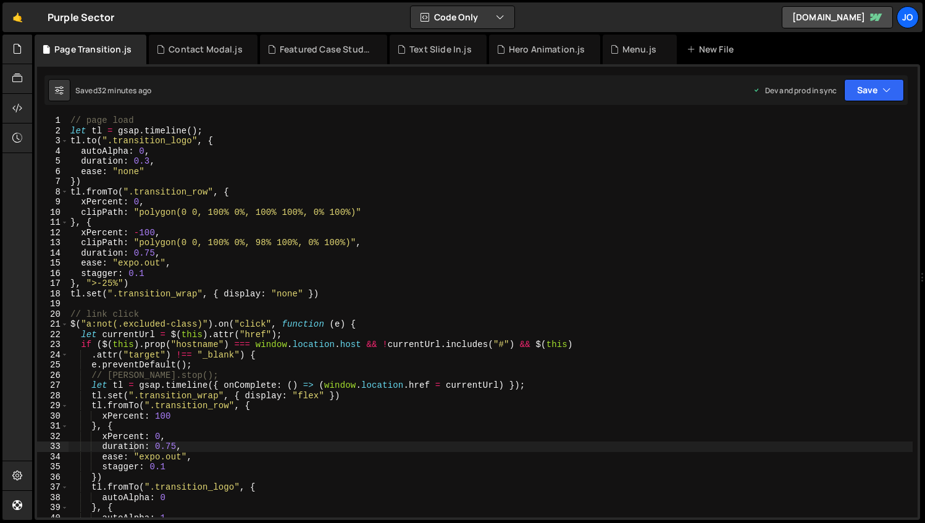
scroll to position [4, 0]
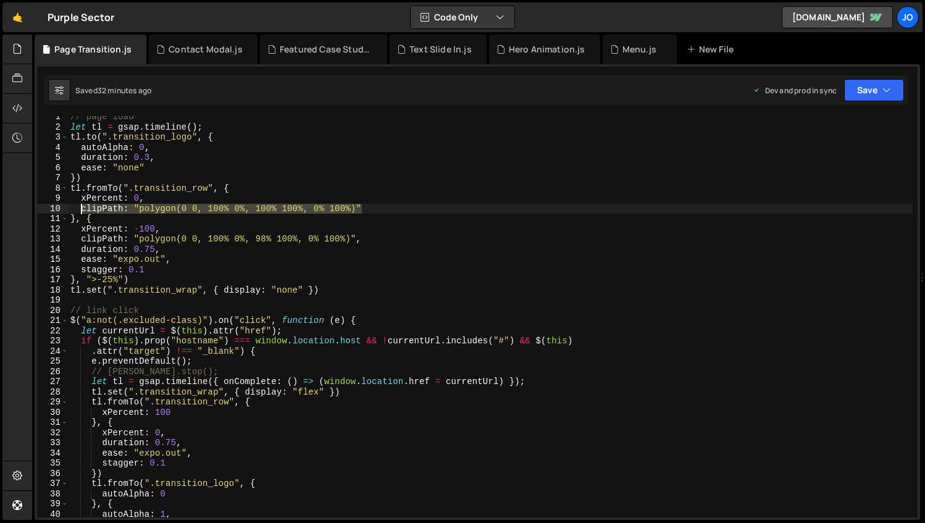
drag, startPoint x: 367, startPoint y: 209, endPoint x: 83, endPoint y: 211, distance: 284.6
click at [83, 211] on div "// page load let tl = gsap . timeline ( ) ; tl . to ( ".transition_logo" , { au…" at bounding box center [490, 323] width 845 height 422
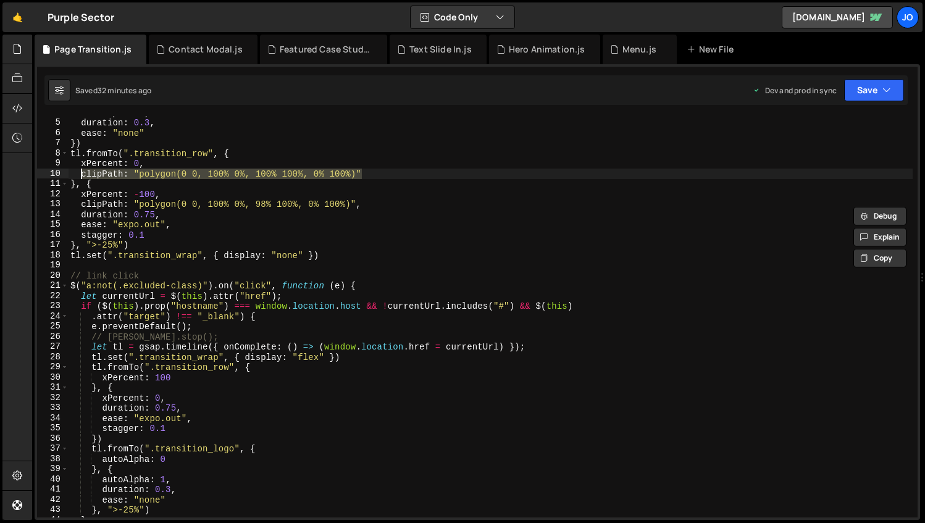
scroll to position [41, 0]
click at [179, 375] on div "duration : 0.3 , ease : "none" }) tl . fromTo ( ".transition_row" , { xPercent …" at bounding box center [490, 327] width 845 height 422
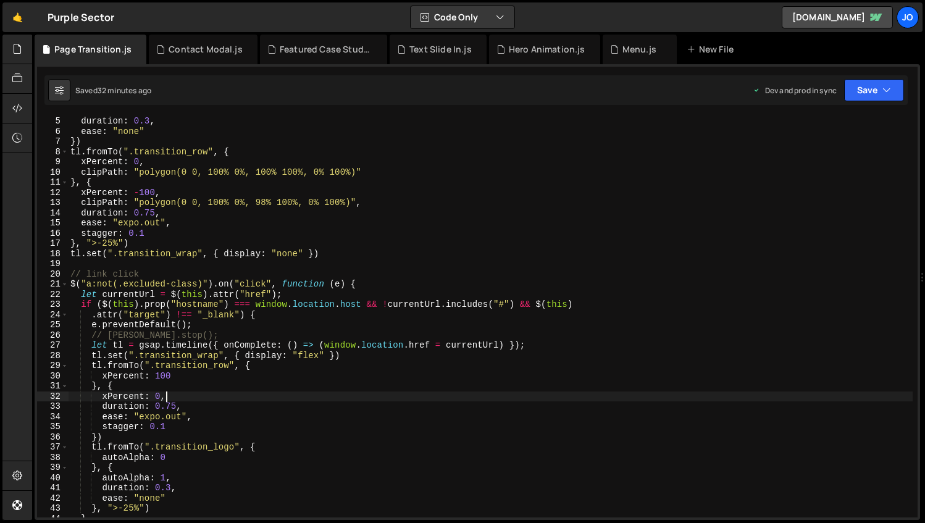
click at [182, 393] on div "duration : 0.3 , ease : "none" }) tl . fromTo ( ".transition_row" , { xPercent …" at bounding box center [490, 327] width 845 height 422
type textarea "xPercent: 0,"
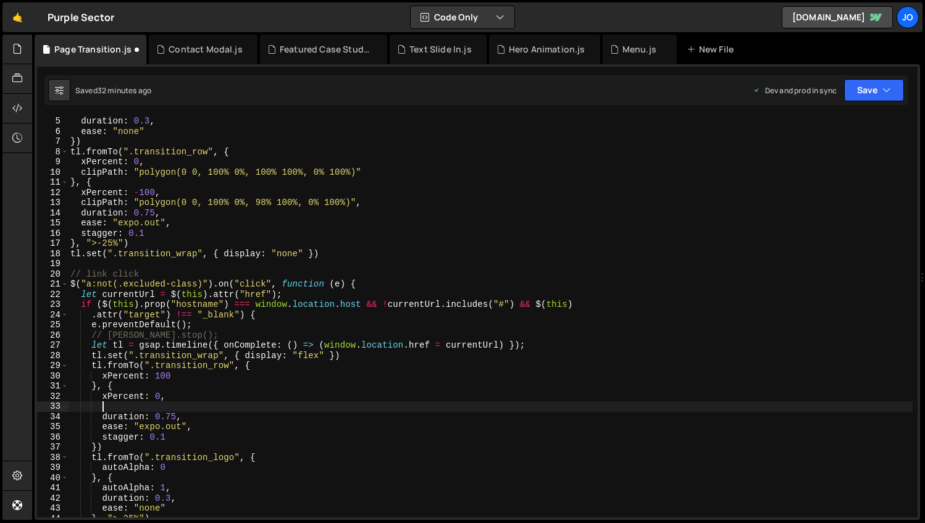
scroll to position [0, 1]
paste textarea "clipPath: "polygon(0 0, 100% 0%, 100% 100%, 0% 100%)""
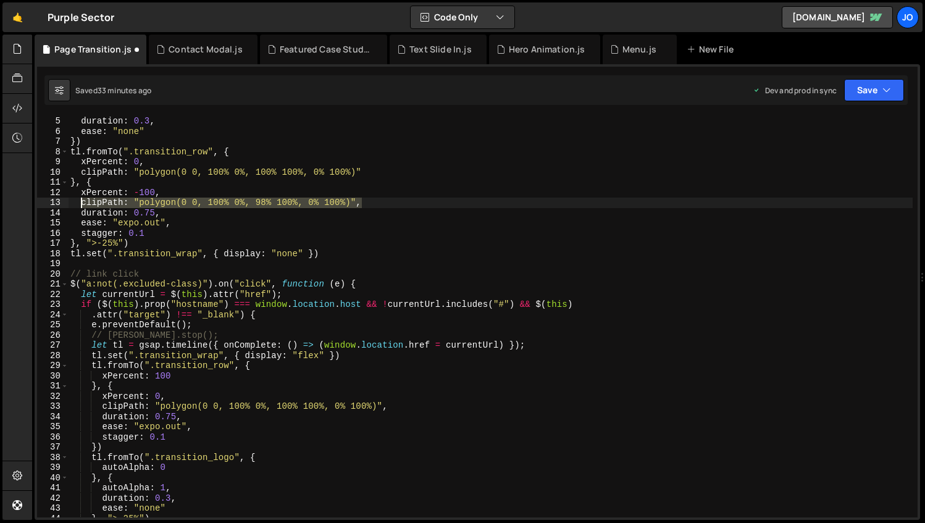
drag, startPoint x: 363, startPoint y: 204, endPoint x: 83, endPoint y: 203, distance: 280.3
click at [83, 203] on div "duration : 0.3 , ease : "none" }) tl . fromTo ( ".transition_row" , { xPercent …" at bounding box center [490, 327] width 845 height 422
click at [180, 375] on div "duration : 0.3 , ease : "none" }) tl . fromTo ( ".transition_row" , { xPercent …" at bounding box center [490, 327] width 845 height 422
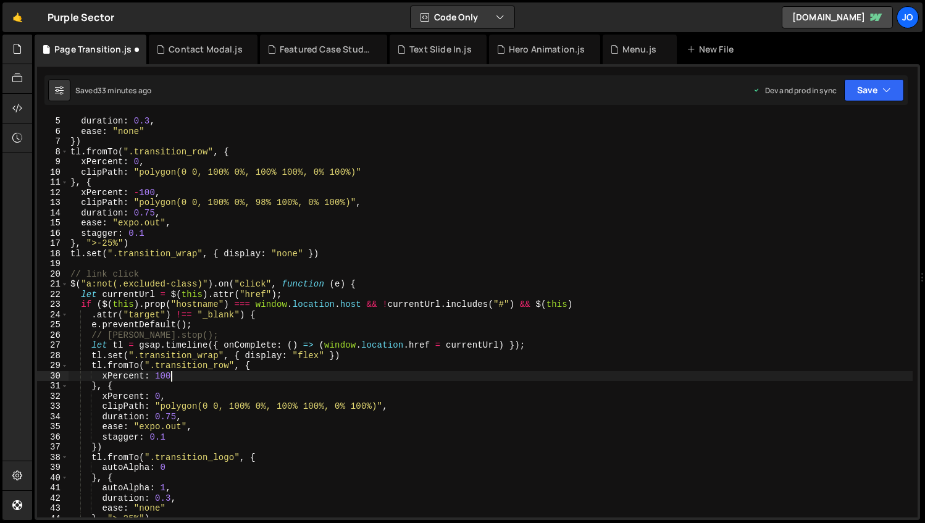
type textarea "xPercent: 100,"
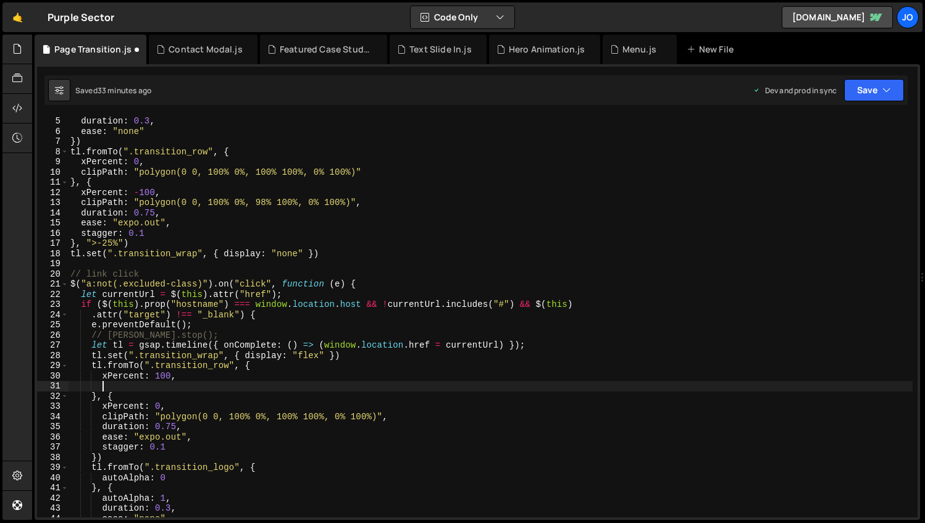
scroll to position [0, 1]
paste textarea "clipPath: "polygon(0 0, 100% 0%, 98% 100%, 0% 100%)","
click at [378, 386] on div "duration : 0.3 , ease : "none" }) tl . fromTo ( ".transition_row" , { xPercent …" at bounding box center [490, 327] width 845 height 422
drag, startPoint x: 372, startPoint y: 386, endPoint x: 161, endPoint y: 390, distance: 211.2
click at [161, 390] on div "duration : 0.3 , ease : "none" }) tl . fromTo ( ".transition_row" , { xPercent …" at bounding box center [490, 327] width 845 height 422
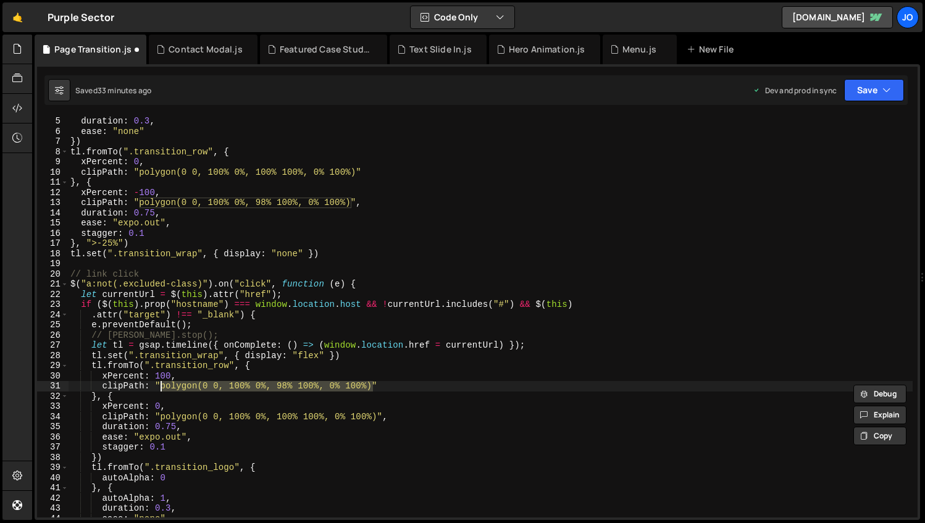
paste textarea "2% 0, 100% 0%, 100% 100%, 0% 100%);"
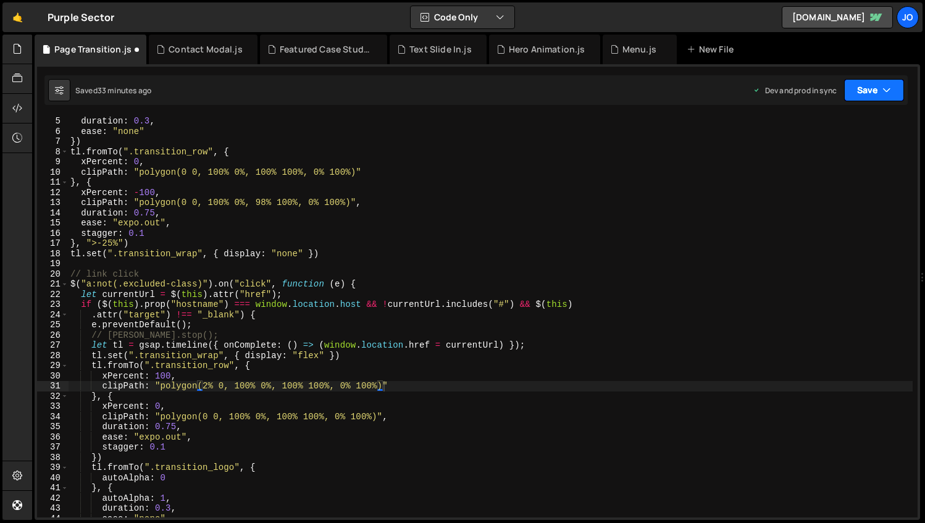
click at [872, 81] on button "Save" at bounding box center [874, 90] width 60 height 22
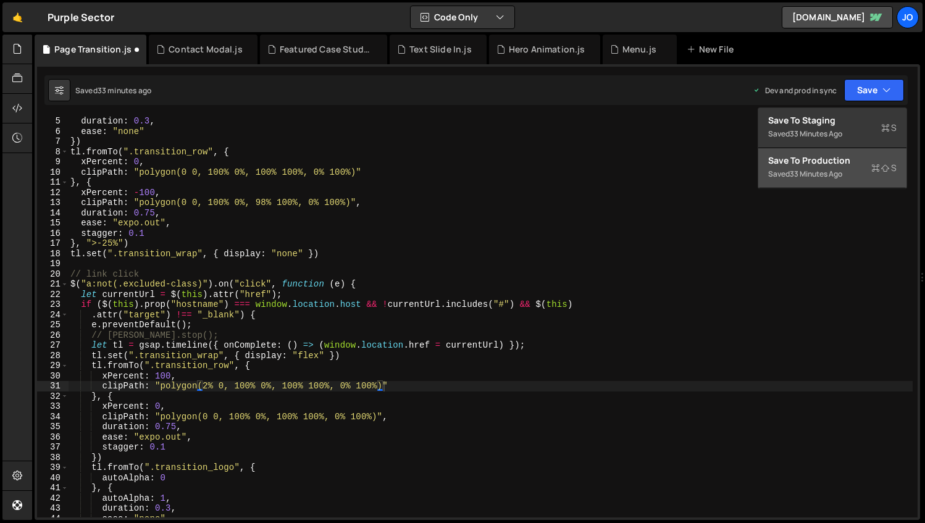
click at [832, 170] on div "33 minutes ago" at bounding box center [816, 174] width 52 height 10
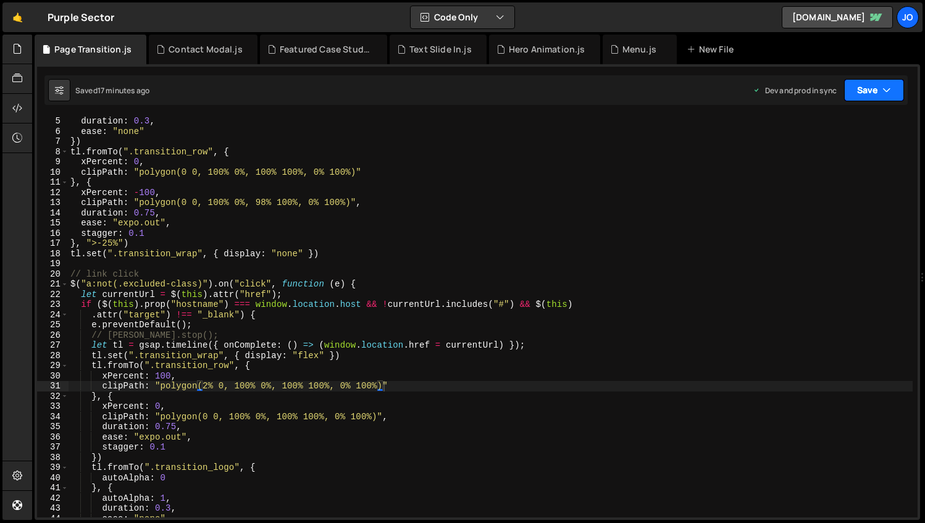
click at [878, 90] on button "Save" at bounding box center [874, 90] width 60 height 22
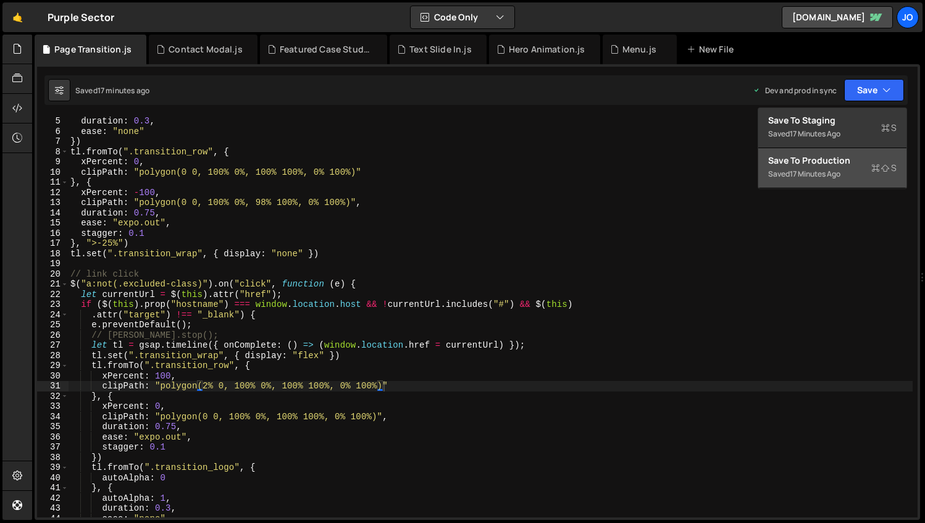
click at [837, 167] on div "Saved 17 minutes ago" at bounding box center [832, 174] width 128 height 15
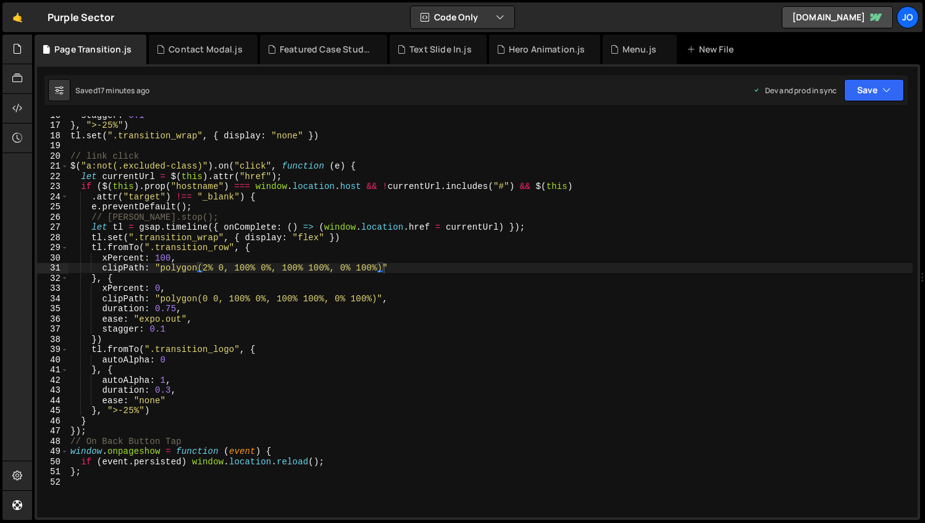
scroll to position [165, 0]
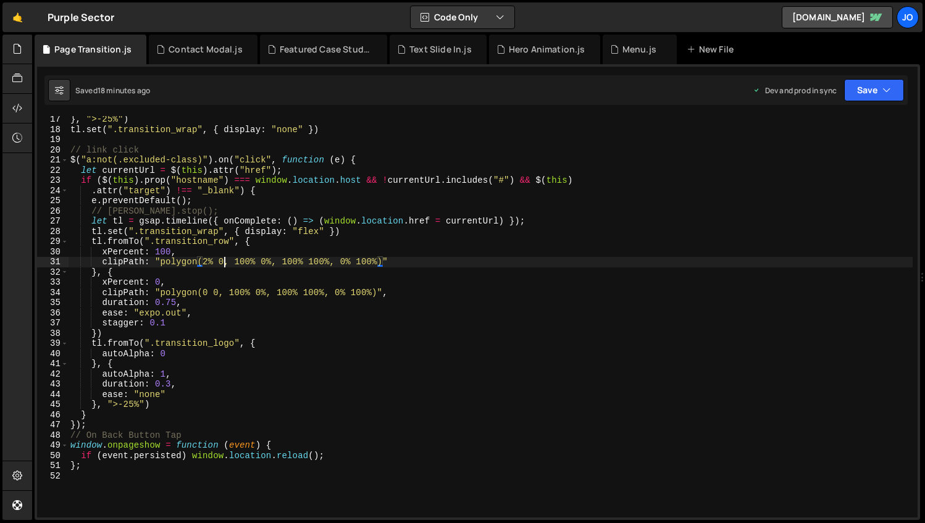
click at [225, 260] on div "} , ">-25%" ) tl . set ( ".transition_wrap" , { display : "none" }) // link cli…" at bounding box center [490, 325] width 845 height 422
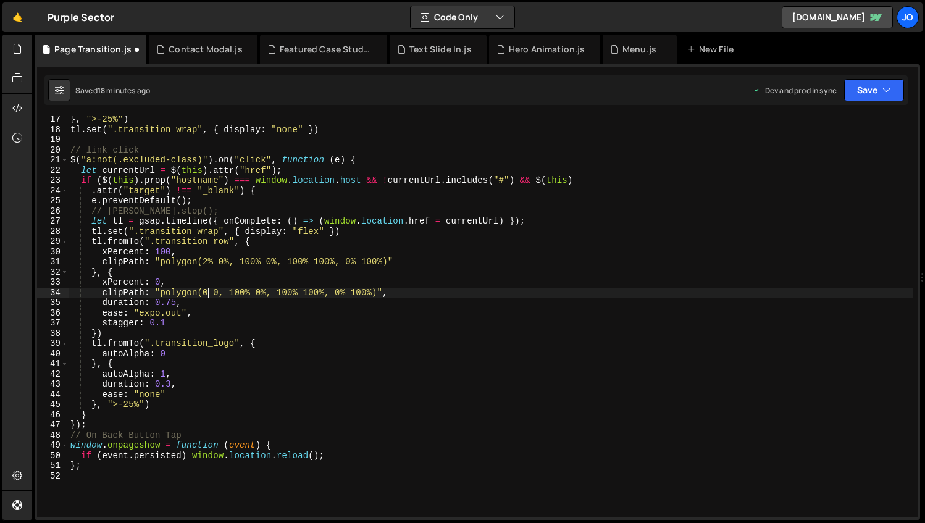
click at [209, 289] on div "} , ">-25%" ) tl . set ( ".transition_wrap" , { display : "none" }) // link cli…" at bounding box center [490, 325] width 845 height 422
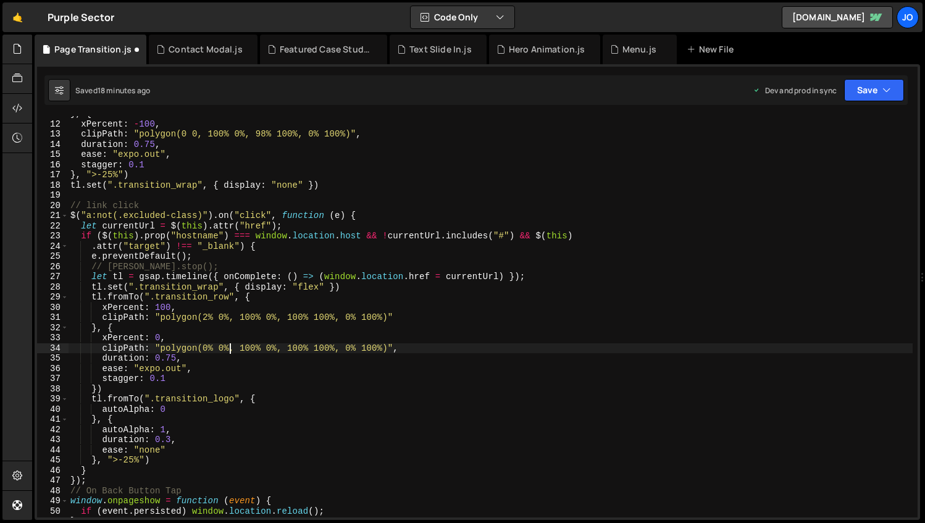
scroll to position [74, 0]
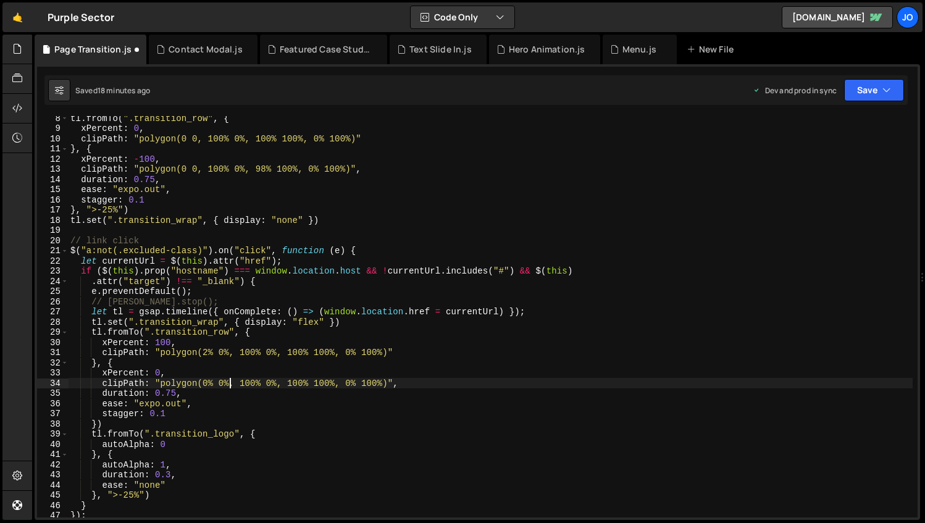
click at [198, 170] on div "tl . fromTo ( ".transition_row" , { xPercent : 0 , clipPath : "polygon(0 0, 100…" at bounding box center [490, 324] width 845 height 422
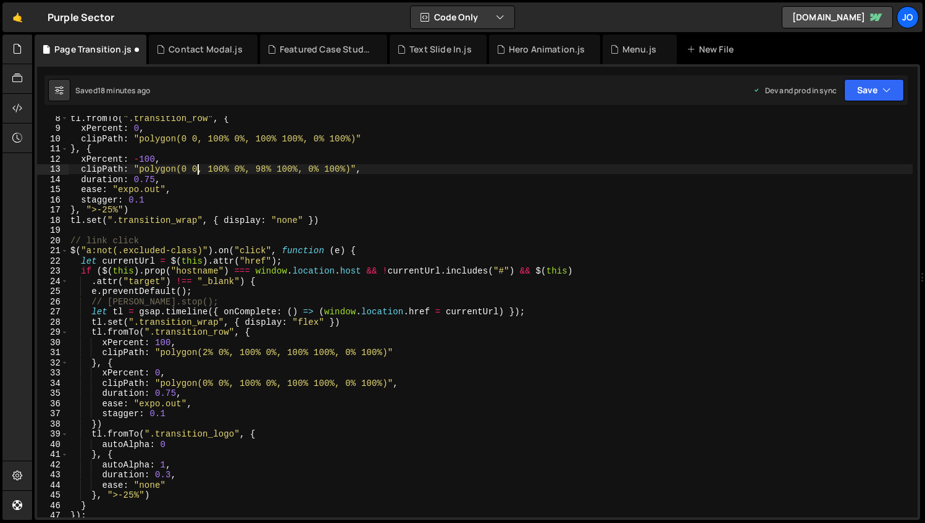
scroll to position [0, 9]
click at [186, 169] on div "tl . fromTo ( ".transition_row" , { xPercent : 0 , clipPath : "polygon(0 0, 100…" at bounding box center [490, 324] width 845 height 422
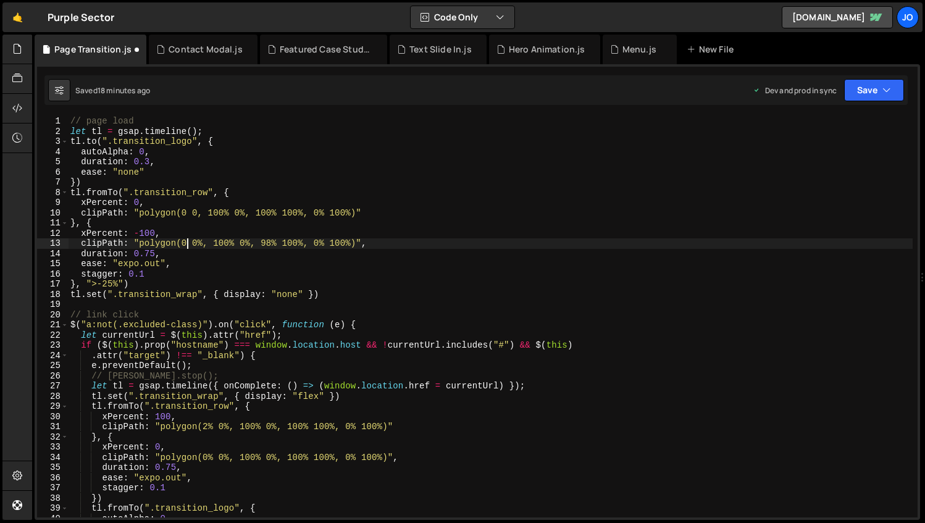
scroll to position [0, 9]
click at [187, 211] on div "// page load let tl = gsap . timeline ( ) ; tl . to ( ".transition_logo" , { au…" at bounding box center [490, 327] width 845 height 422
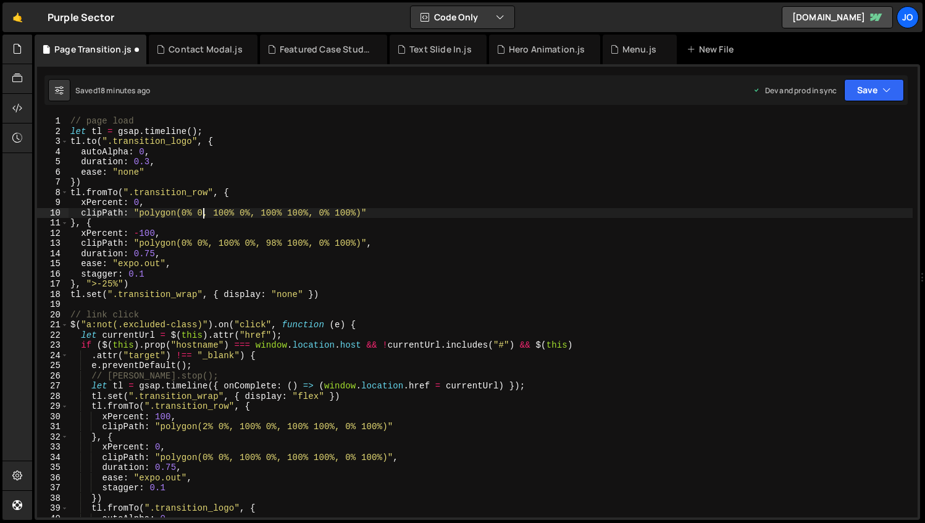
scroll to position [0, 9]
type textarea "clipPath: "polygon(0% 0%, 100% 0%, 100% 100%, 0% 100%)""
click at [882, 94] on button "Save" at bounding box center [874, 90] width 60 height 22
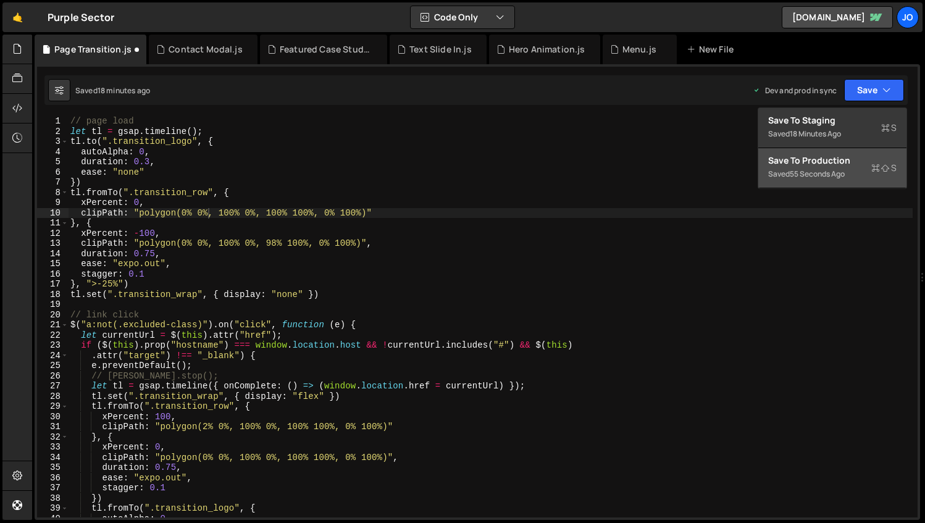
click at [852, 155] on div "Save to Production S" at bounding box center [832, 160] width 128 height 12
